Goal: Navigation & Orientation: Find specific page/section

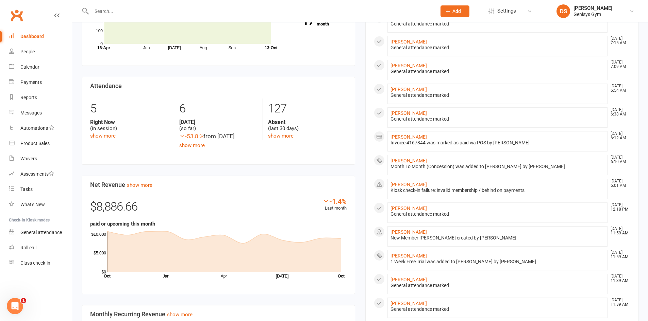
scroll to position [136, 0]
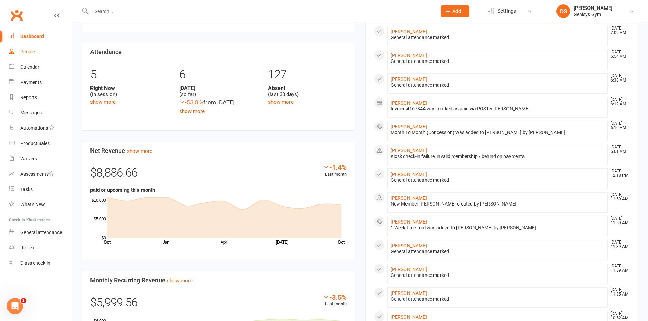
click at [54, 49] on link "People" at bounding box center [40, 51] width 63 height 15
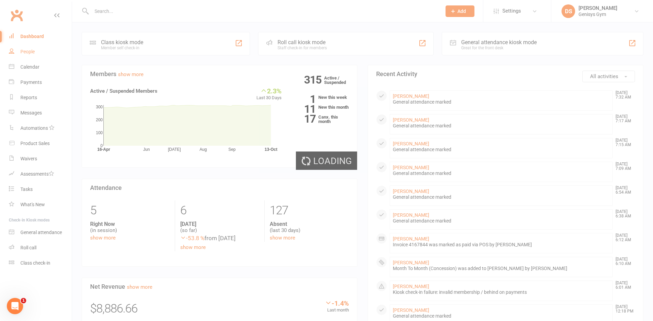
select select "100"
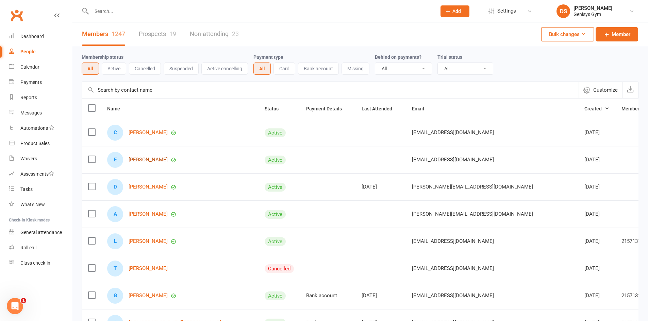
click at [150, 161] on link "[PERSON_NAME]" at bounding box center [148, 160] width 39 height 6
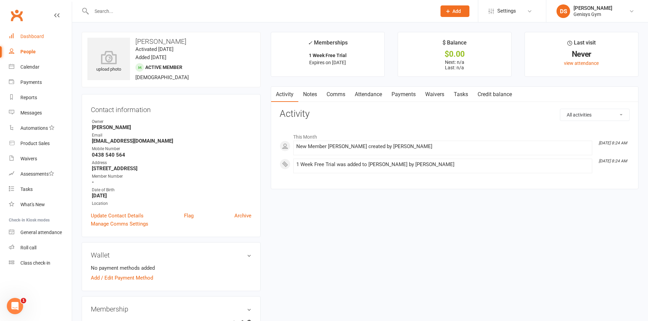
click at [37, 40] on link "Dashboard" at bounding box center [40, 36] width 63 height 15
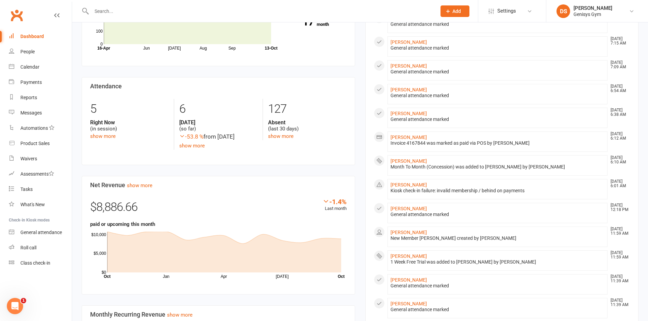
scroll to position [102, 0]
